Goal: Check status: Check status

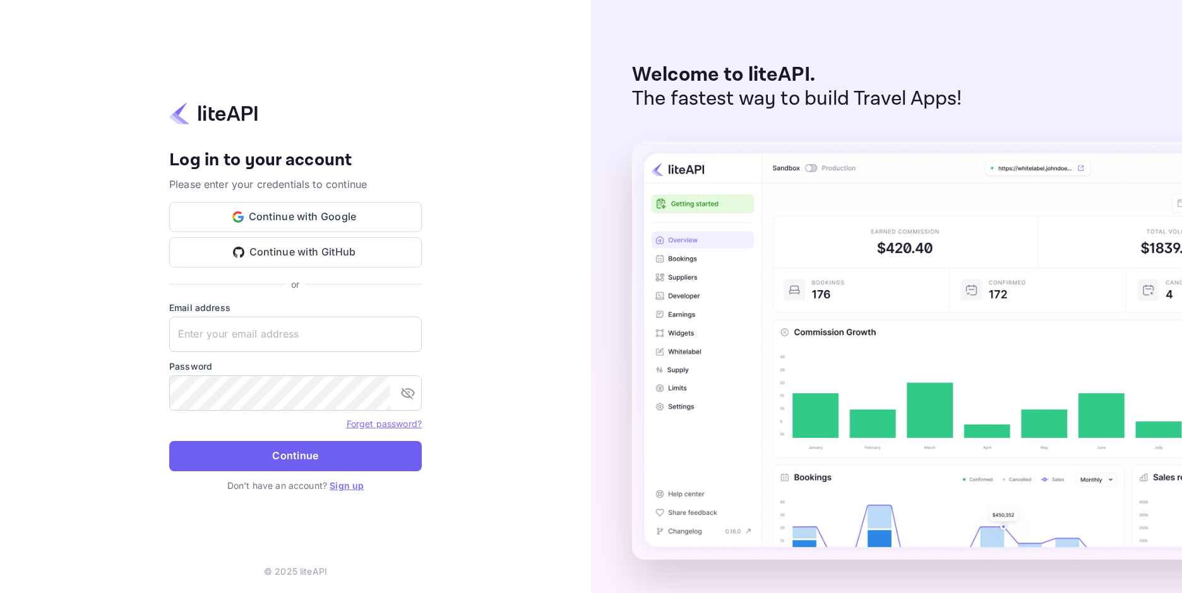
type input "adminpassword_support@yandex-team.ru"
click at [230, 453] on button "Continue" at bounding box center [295, 456] width 253 height 30
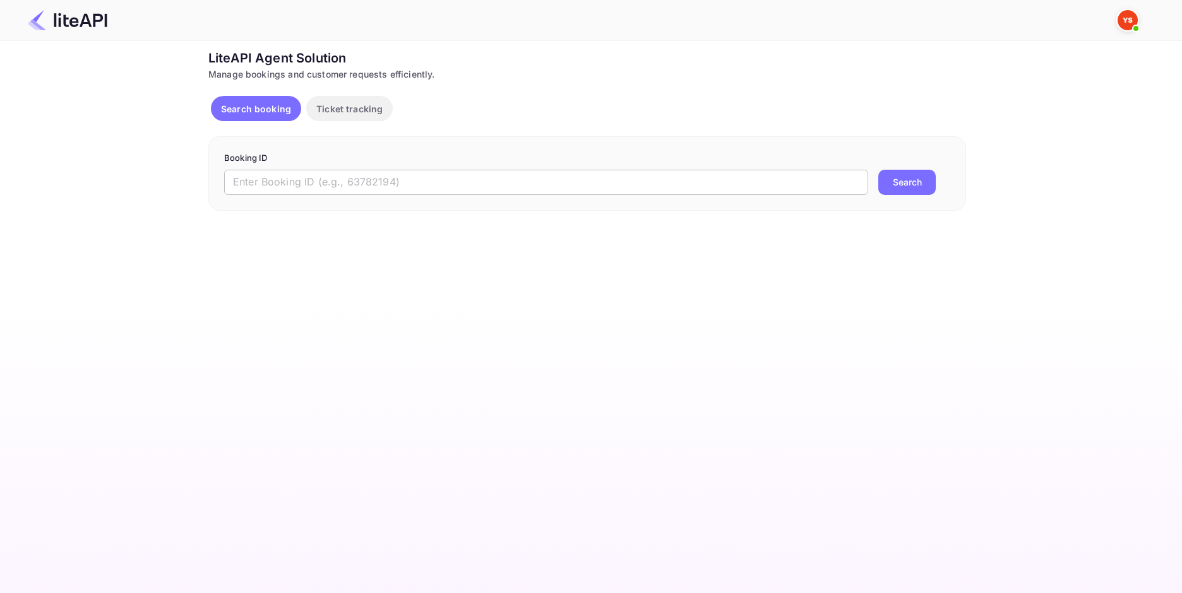
click at [366, 174] on input "text" at bounding box center [546, 182] width 644 height 25
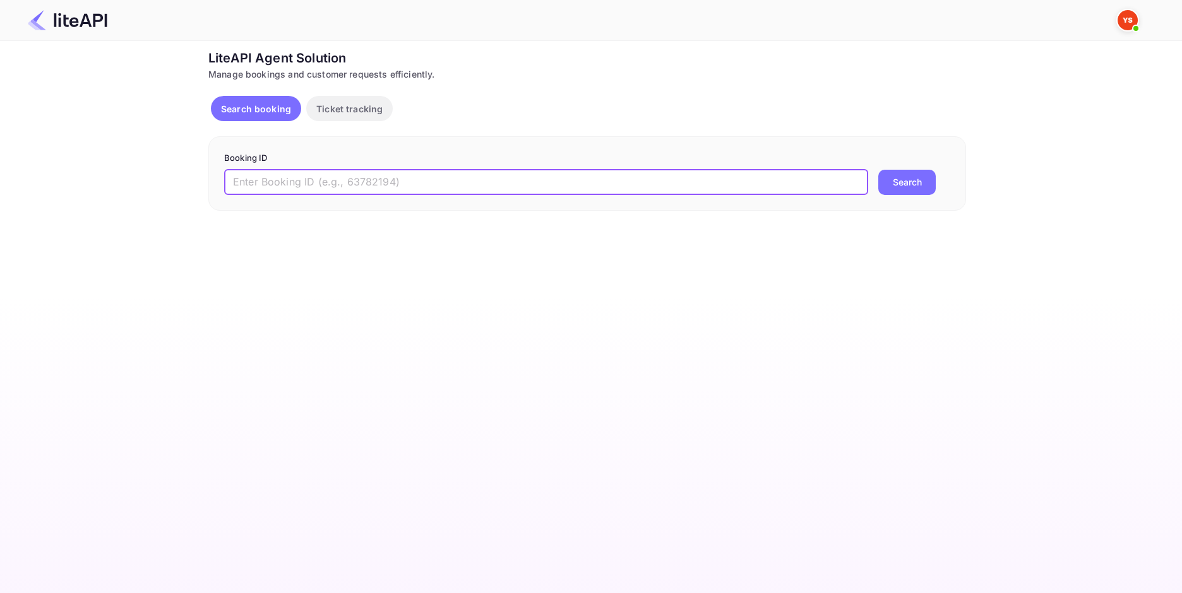
paste input "8910400"
type input "8910400"
click at [908, 186] on button "Search" at bounding box center [906, 182] width 57 height 25
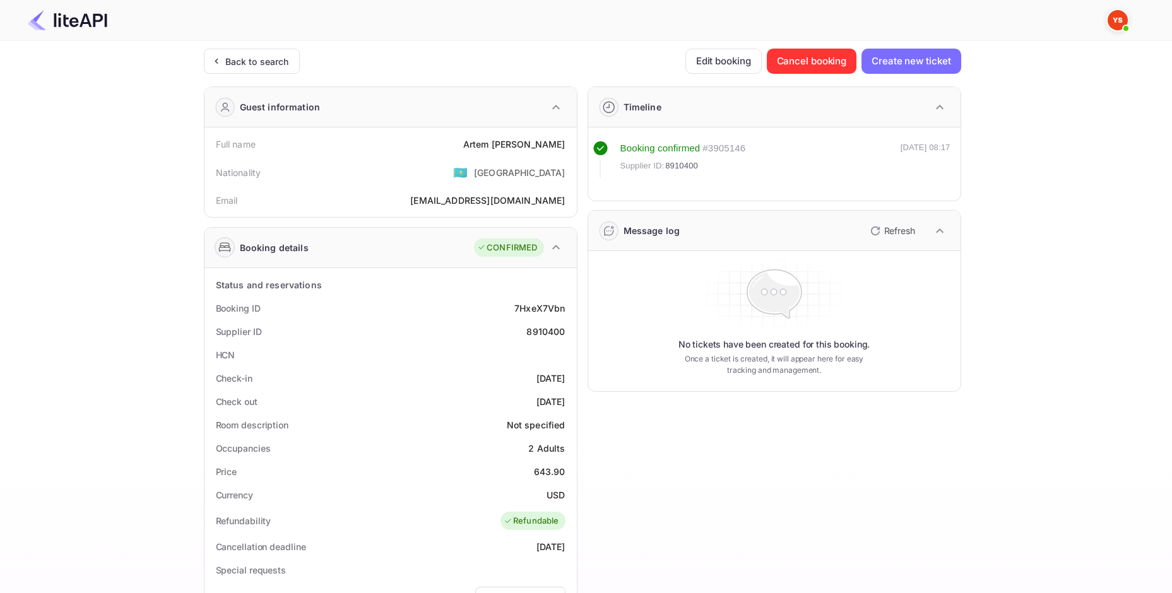
click at [529, 143] on div "[PERSON_NAME]" at bounding box center [514, 144] width 102 height 13
click at [539, 144] on div "[PERSON_NAME]" at bounding box center [514, 144] width 102 height 13
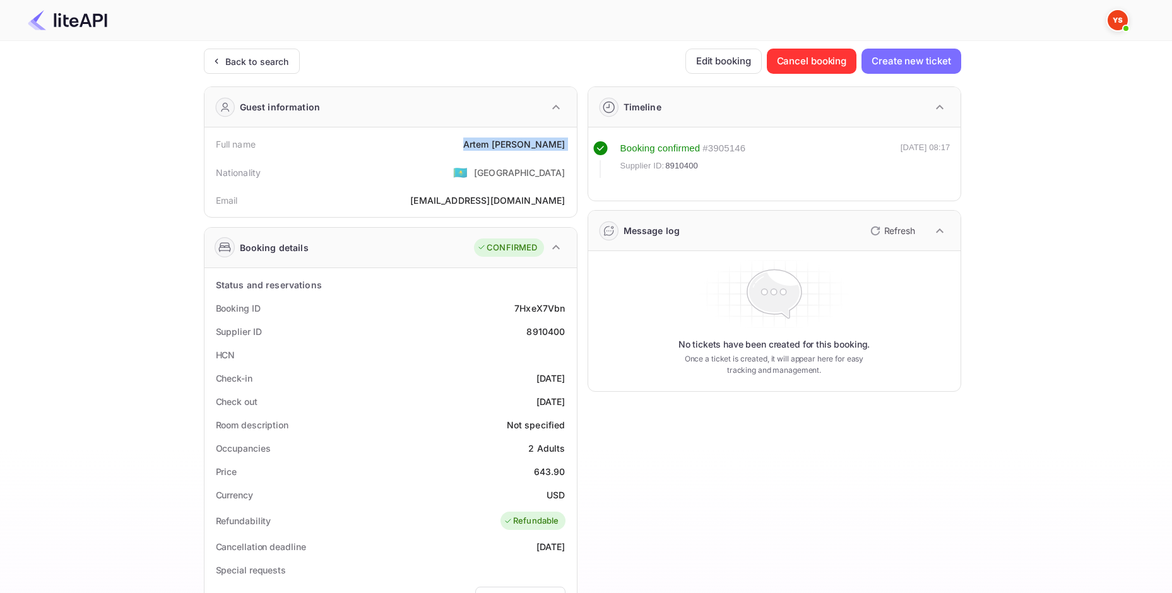
click at [539, 144] on div "[PERSON_NAME]" at bounding box center [514, 144] width 102 height 13
copy div "[PERSON_NAME]"
click at [547, 473] on div "643.90" at bounding box center [550, 471] width 32 height 13
copy div "643.90"
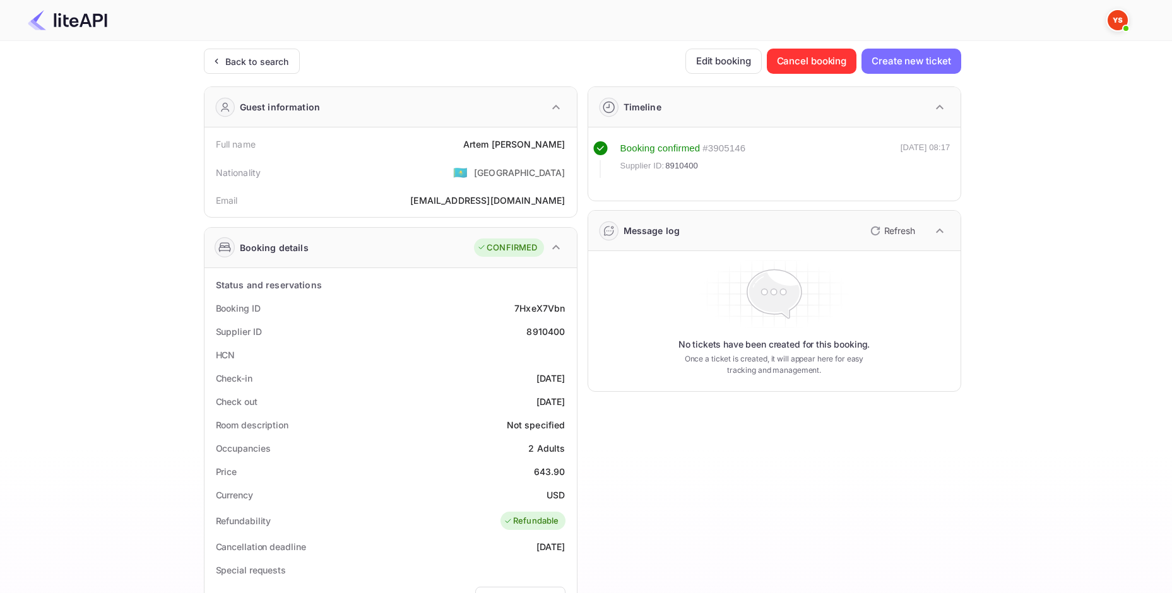
click at [553, 499] on div "USD" at bounding box center [556, 495] width 18 height 13
copy div "USD"
